Goal: Information Seeking & Learning: Learn about a topic

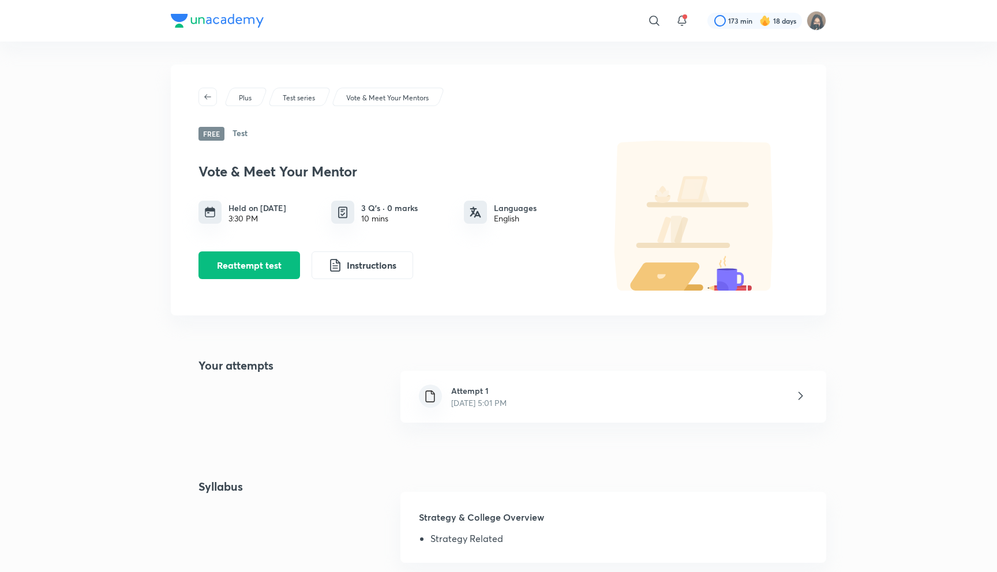
click at [442, 388] on div "Attempt 1 Sept 5, 2025, 5:01 PM" at bounding box center [479, 397] width 74 height 24
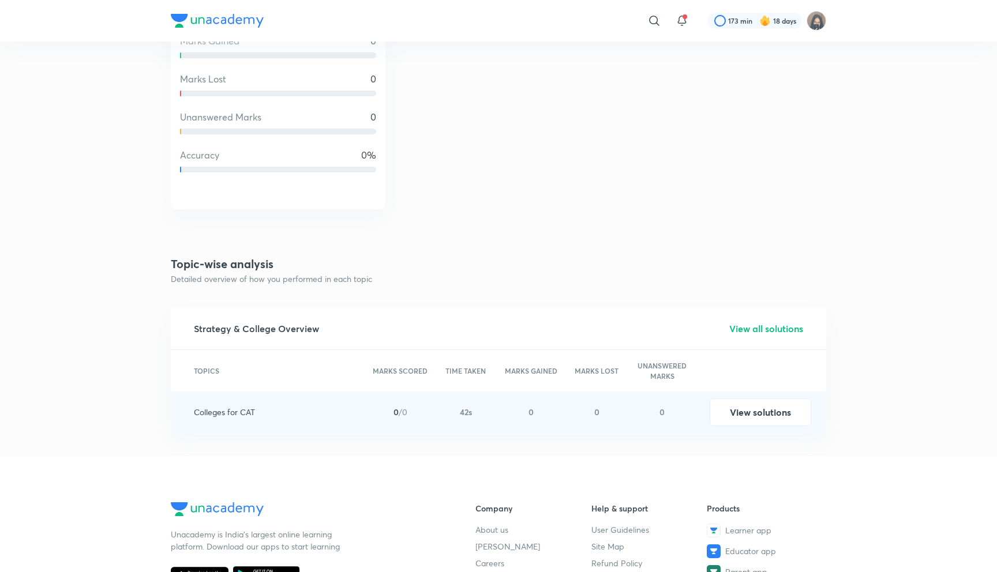
scroll to position [1103, 0]
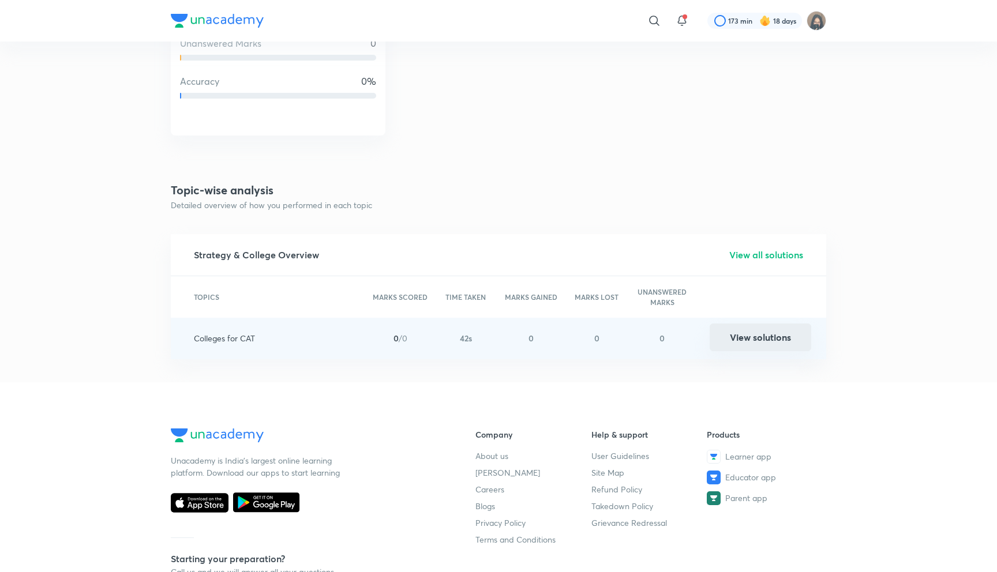
click at [745, 336] on button "View solutions" at bounding box center [760, 338] width 102 height 28
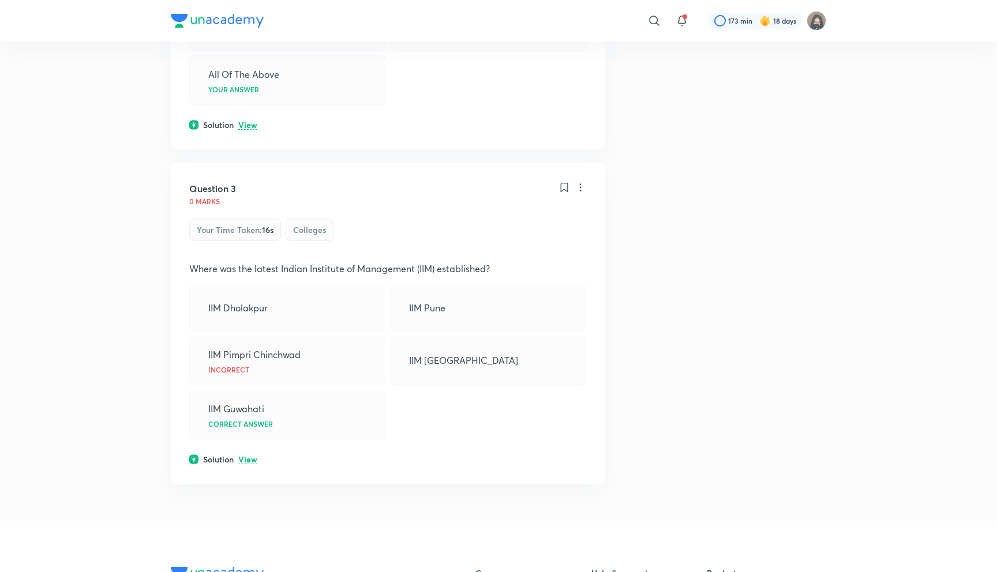
scroll to position [769, 0]
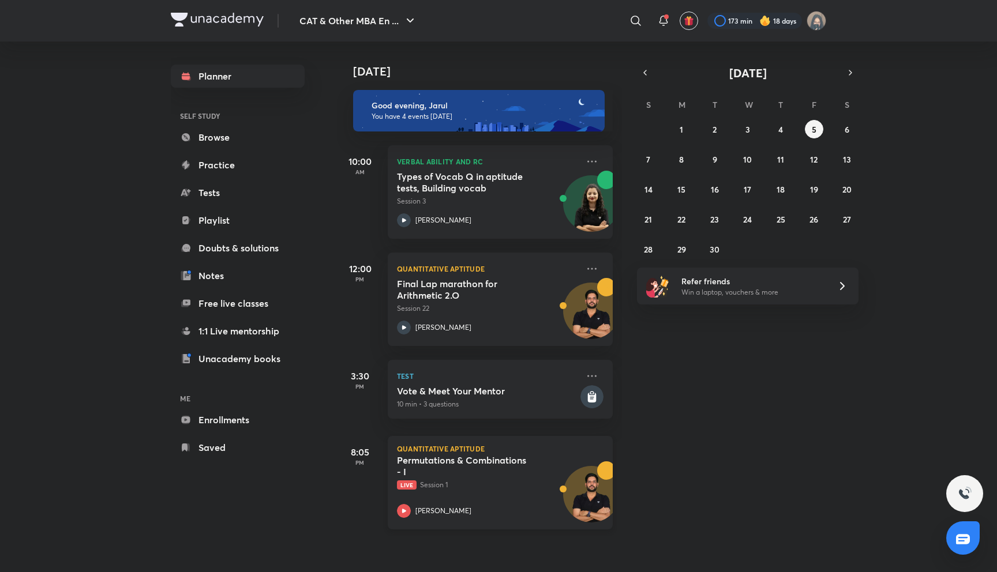
click at [426, 492] on div "Permutations & Combinations - I Live Session 1 Ravi Kumar" at bounding box center [487, 485] width 181 height 63
